Goal: Complete application form: Complete application form

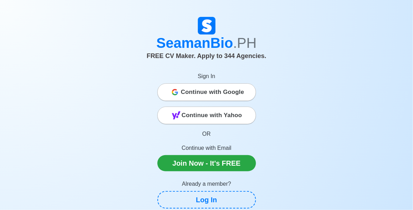
click at [236, 94] on span "Continue with Google" at bounding box center [212, 92] width 63 height 14
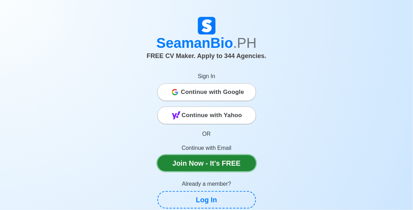
click at [213, 165] on link "Join Now - It's FREE" at bounding box center [206, 163] width 99 height 16
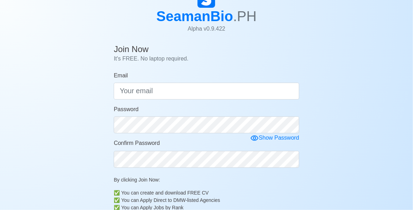
scroll to position [40, 0]
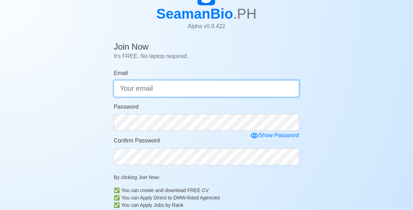
click at [220, 91] on input "Email" at bounding box center [207, 88] width 186 height 17
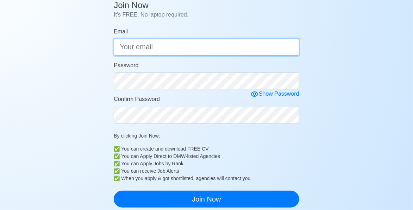
scroll to position [79, 0]
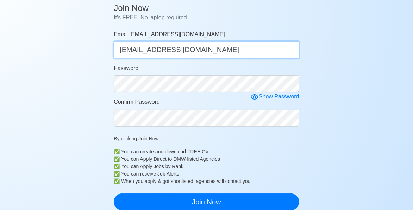
type input "[EMAIL_ADDRESS][DOMAIN_NAME]"
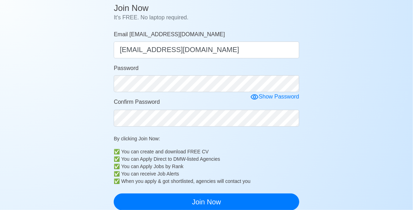
click at [260, 94] on div "Show Password" at bounding box center [274, 97] width 49 height 9
click at [263, 98] on div "Hide Password" at bounding box center [276, 97] width 46 height 9
click at [255, 93] on form "Email [EMAIL_ADDRESS][DOMAIN_NAME] [EMAIL_ADDRESS][DOMAIN_NAME] Password Show P…" at bounding box center [207, 120] width 186 height 180
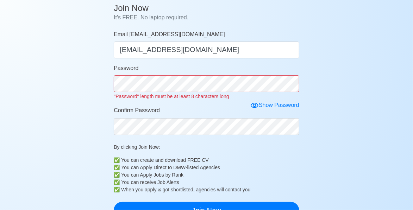
click at [251, 101] on icon at bounding box center [254, 105] width 8 height 8
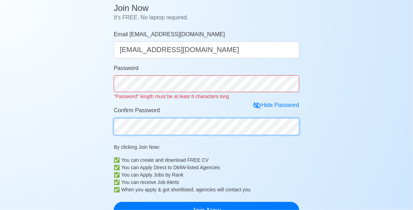
click at [209, 130] on form "Email [EMAIL_ADDRESS][DOMAIN_NAME] [EMAIL_ADDRESS][DOMAIN_NAME] Password "Passw…" at bounding box center [207, 124] width 186 height 189
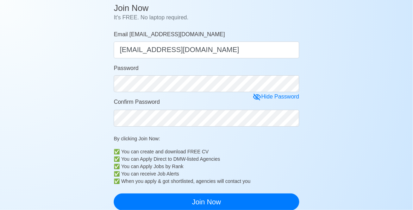
click at [263, 96] on div "Hide Password" at bounding box center [276, 97] width 46 height 9
click at [252, 98] on icon at bounding box center [254, 97] width 8 height 8
click at [258, 99] on icon at bounding box center [257, 97] width 8 height 7
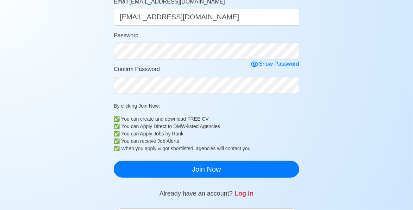
scroll to position [113, 0]
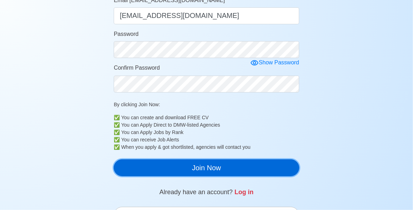
click at [251, 171] on button "Join Now" at bounding box center [207, 167] width 186 height 17
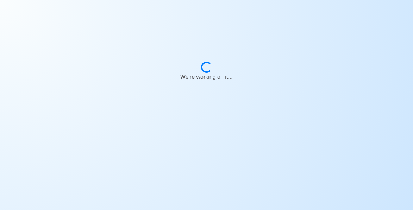
scroll to position [0, 0]
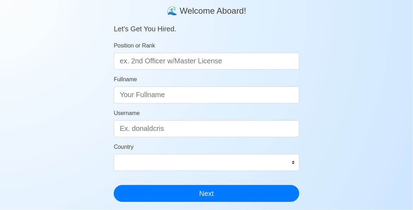
scroll to position [59, 0]
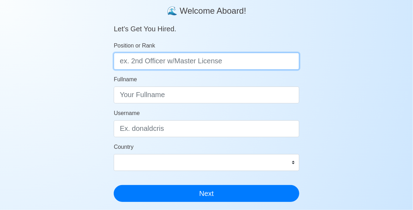
click at [277, 63] on input "Position or Rank" at bounding box center [207, 61] width 186 height 17
type input "A"
type input "a"
type input "able seaman"
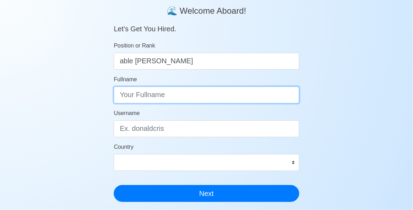
click at [235, 90] on input "Fullname" at bounding box center [207, 95] width 186 height 17
click at [121, 94] on input "warel S." at bounding box center [207, 95] width 186 height 17
click at [122, 98] on input "warel S." at bounding box center [207, 95] width 186 height 17
click at [146, 96] on input "Warel S." at bounding box center [207, 95] width 186 height 17
type input "Warel S."
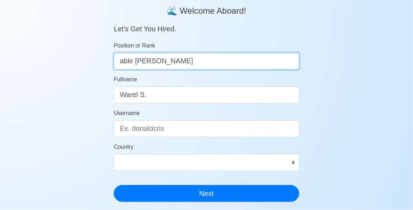
click at [125, 63] on input "able seaman" at bounding box center [207, 61] width 186 height 17
click at [142, 61] on input "Able seaman" at bounding box center [207, 61] width 186 height 17
click at [136, 60] on input "Able seaman" at bounding box center [207, 61] width 186 height 17
click at [136, 57] on input "Able seaman" at bounding box center [207, 61] width 186 height 17
click at [140, 64] on input "Able seaman" at bounding box center [207, 61] width 186 height 17
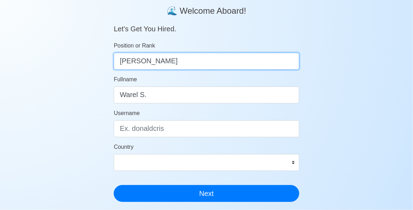
type input "Able Seaman"
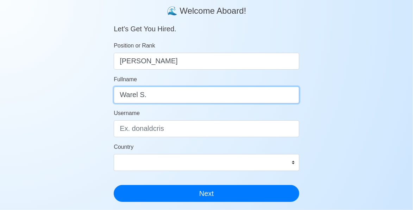
click at [151, 98] on input "Warel S." at bounding box center [207, 95] width 186 height 17
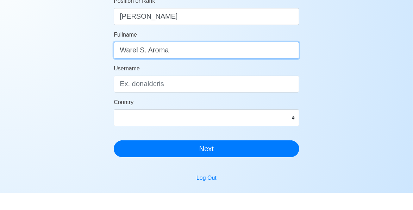
scroll to position [88, 0]
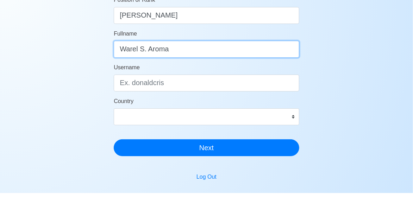
type input "Warel S. Aroma"
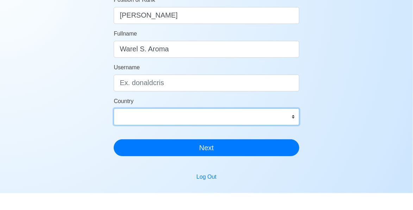
click at [294, 136] on select "Afghanistan Åland Islands Albania Algeria American Samoa Andorra Angola Anguill…" at bounding box center [207, 133] width 186 height 17
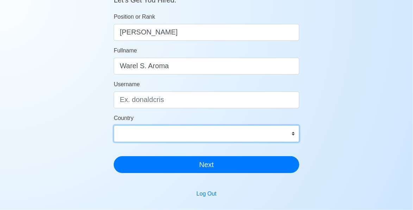
select select "PH"
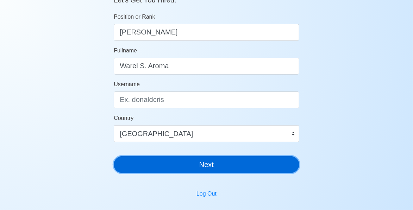
click at [266, 167] on button "Next" at bounding box center [207, 164] width 186 height 17
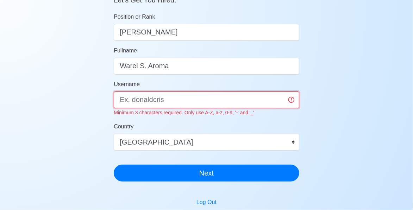
click at [170, 95] on input "Username" at bounding box center [207, 100] width 186 height 17
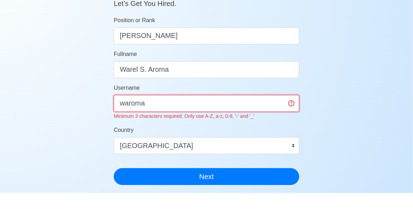
scroll to position [69, 0]
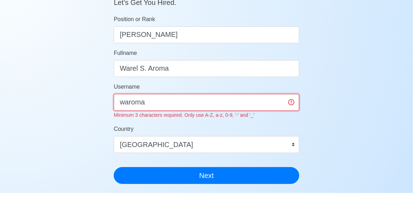
type input "waroma"
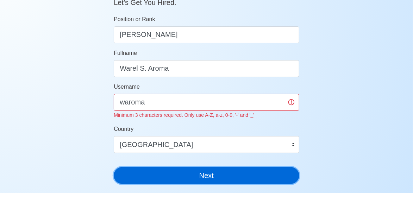
click at [266, 193] on div "SeamanBio .PH 🌊 Welcome Aboard! Let’s Get You Hired. Position or Rank Able Seam…" at bounding box center [207, 81] width 186 height 250
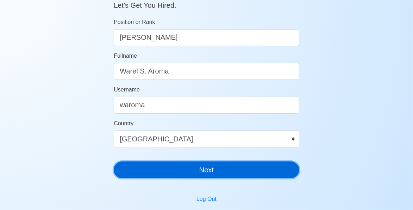
scroll to position [83, 0]
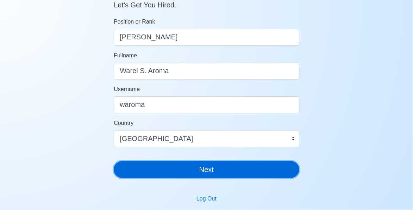
click at [213, 170] on button "Next" at bounding box center [207, 169] width 186 height 17
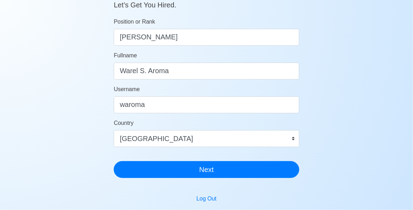
scroll to position [8, 0]
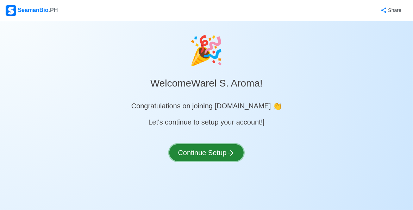
click at [226, 153] on button "Continue Setup" at bounding box center [206, 152] width 75 height 17
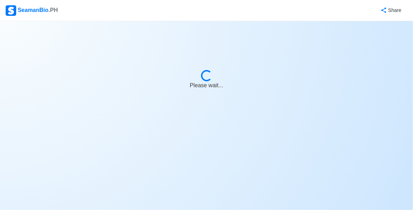
select select "Visible for Hiring"
select select "PH"
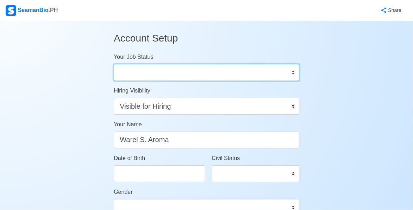
click at [294, 72] on select "Onboard Actively Looking for Job Not Looking for Job" at bounding box center [207, 72] width 186 height 17
select select "Actively Looking for Job"
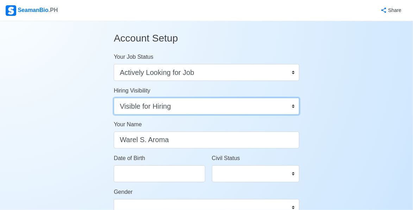
click at [289, 106] on select "Visible for Hiring Not Visible for Hiring" at bounding box center [207, 106] width 186 height 17
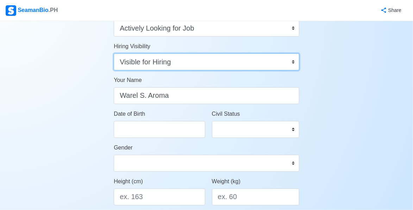
scroll to position [46, 0]
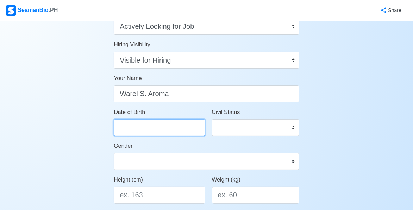
click at [185, 131] on input "Date of Birth" at bounding box center [159, 127] width 91 height 17
select select "****"
select select "*********"
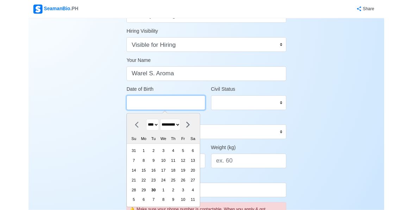
scroll to position [69, 0]
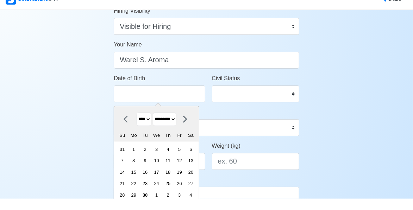
click at [146, 132] on select "**** **** **** **** **** **** **** **** **** **** **** **** **** **** **** ****…" at bounding box center [144, 131] width 15 height 14
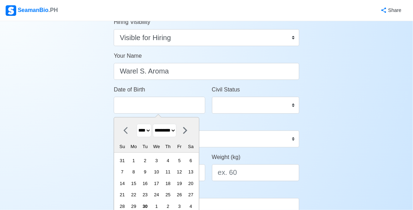
select select "****"
click at [176, 132] on select "******* ******** ***** ***** *** **** **** ****** ********* ******* ******** **…" at bounding box center [165, 131] width 24 height 14
select select "********"
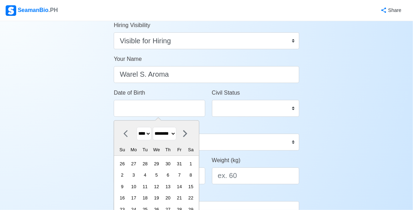
click at [125, 185] on div "9" at bounding box center [123, 187] width 10 height 10
type input "11/09/1975"
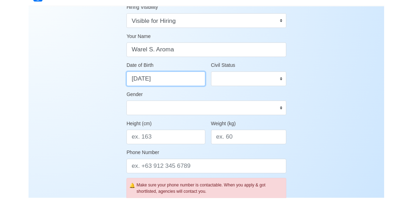
scroll to position [82, 0]
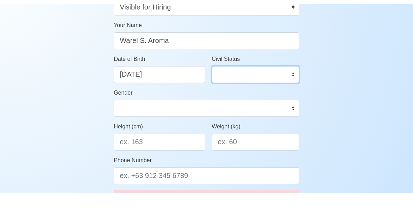
click at [250, 93] on select "Single Married Widowed Separated" at bounding box center [255, 91] width 87 height 17
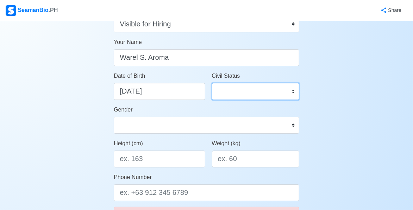
select select "Single"
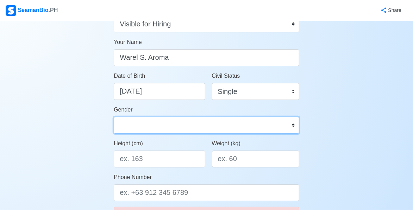
click at [292, 127] on select "Male Female" at bounding box center [207, 125] width 186 height 17
select select "Male"
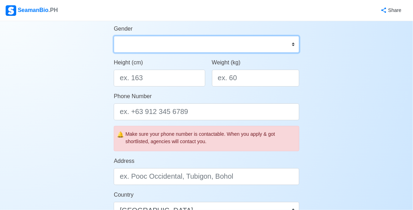
scroll to position [159, 0]
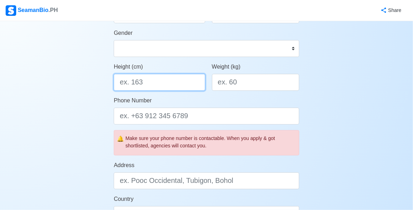
click at [157, 81] on input "Height (cm)" at bounding box center [159, 82] width 91 height 17
type input "164 cm"
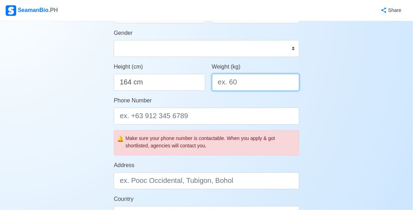
click at [249, 83] on input "Weight (kg)" at bounding box center [255, 82] width 87 height 17
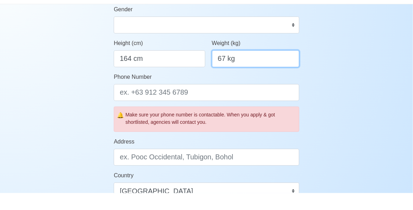
scroll to position [166, 0]
type input "67 kg"
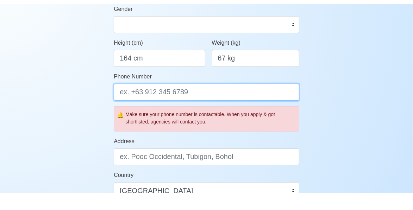
click at [252, 110] on input "Phone Number" at bounding box center [207, 109] width 186 height 17
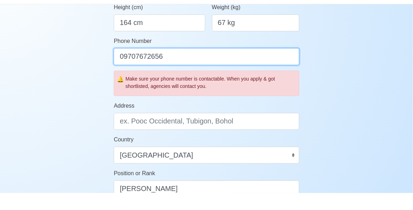
scroll to position [203, 0]
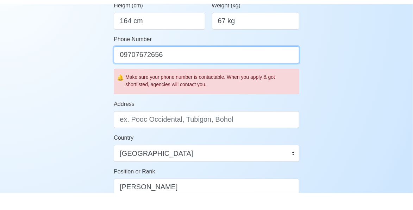
type input "09707672656"
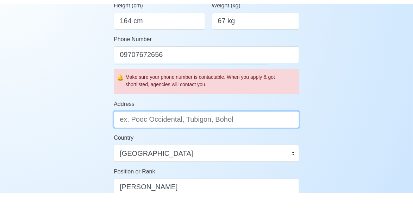
click at [283, 138] on input "Address" at bounding box center [207, 136] width 186 height 17
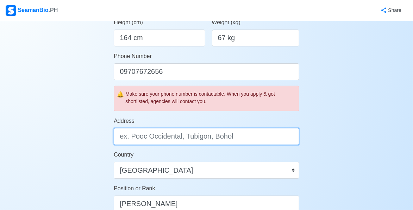
type input "d"
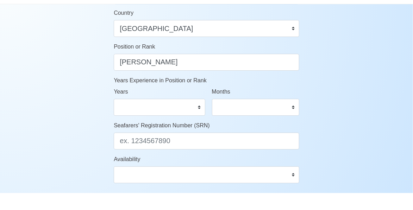
scroll to position [330, 0]
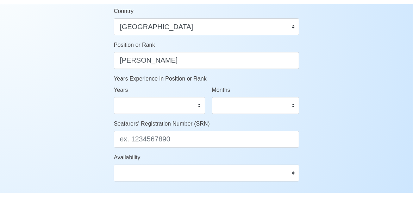
type input "D.p. Jimenez st. wawa 1,Rosario,Cavite"
click at [195, 123] on select "0 1 2 3 4 5 6 7 8 9 10 11 12 13 14 15 16 17 18 19 20 21 22 23 24 25 26 27 28 29…" at bounding box center [159, 122] width 91 height 17
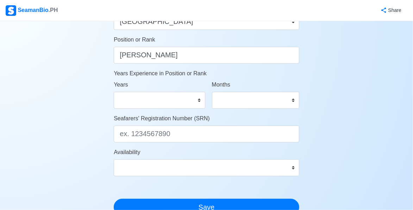
scroll to position [353, 0]
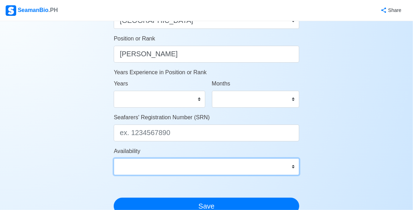
click at [293, 165] on select "Immediate Oct 2025 Nov 2025 Dec 2025 Jan 2026 Feb 2026 Mar 2026 Apr 2026 May 20…" at bounding box center [207, 166] width 186 height 17
click at [175, 168] on select "Immediate Oct 2025 Nov 2025 Dec 2025 Jan 2026 Feb 2026 Mar 2026 Apr 2026 May 20…" at bounding box center [207, 166] width 186 height 17
click at [224, 171] on select "Immediate Oct 2025 Nov 2025 Dec 2025 Jan 2026 Feb 2026 Mar 2026 Apr 2026 May 20…" at bounding box center [207, 166] width 186 height 17
click at [207, 170] on select "Immediate Oct 2025 Nov 2025 Dec 2025 Jan 2026 Feb 2026 Mar 2026 Apr 2026 May 20…" at bounding box center [207, 166] width 186 height 17
select select "1759248000000"
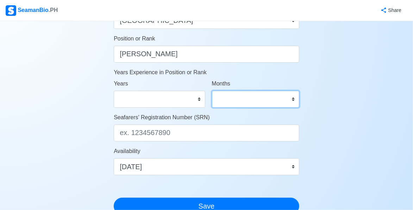
click at [293, 99] on select "0 1 2 3 4 5 6 7 8 9 10 11" at bounding box center [255, 99] width 87 height 17
click at [290, 99] on select "0 1 2 3 4 5 6 7 8 9 10 11" at bounding box center [255, 99] width 87 height 17
select select "11"
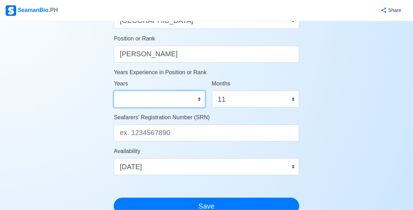
click at [196, 101] on select "0 1 2 3 4 5 6 7 8 9 10 11 12 13 14 15 16 17 18 19 20 21 22 23 24 25 26 27 28 29…" at bounding box center [159, 99] width 91 height 17
click at [197, 99] on select "0 1 2 3 4 5 6 7 8 9 10 11 12 13 14 15 16 17 18 19 20 21 22 23 24 25 26 27 28 29…" at bounding box center [159, 99] width 91 height 17
select select "15"
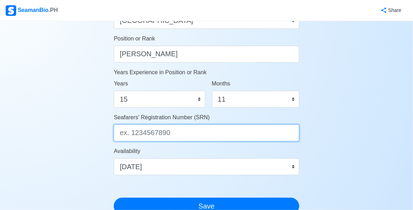
click at [222, 135] on input "Seafarers' Registration Number (SRN)" at bounding box center [207, 133] width 186 height 17
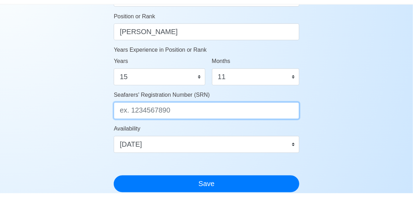
scroll to position [370, 0]
